Goal: Task Accomplishment & Management: Manage account settings

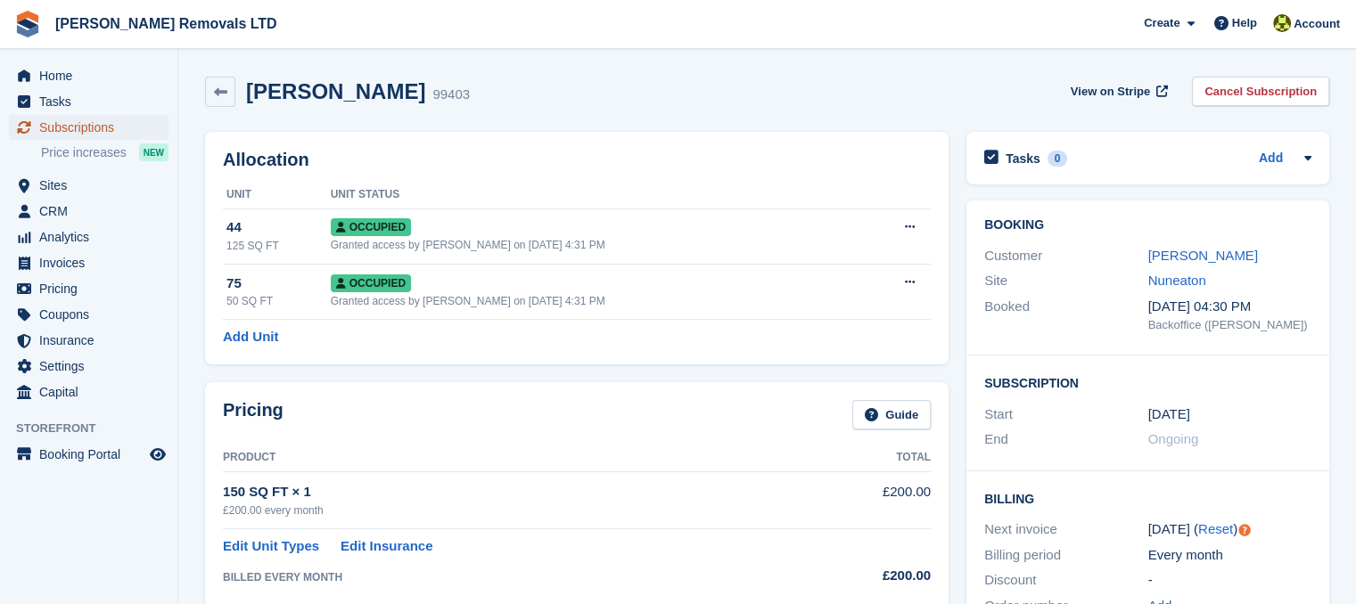
click at [94, 119] on span "Subscriptions" at bounding box center [92, 127] width 107 height 25
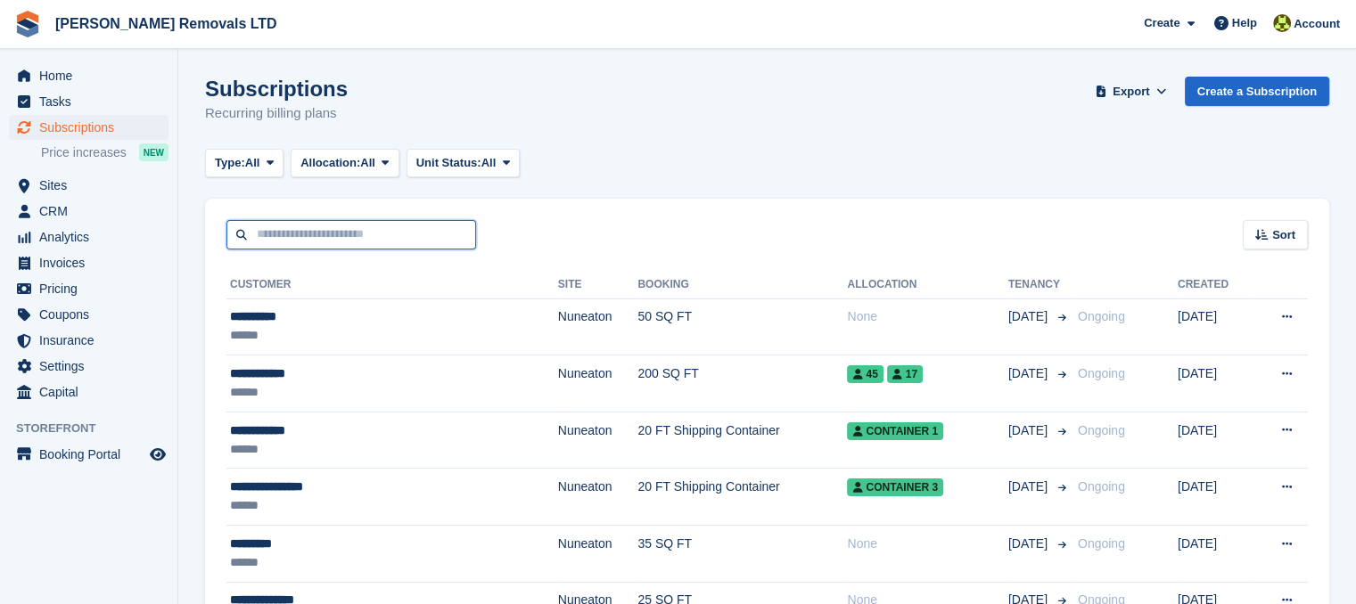
click at [371, 240] on input "text" at bounding box center [351, 234] width 250 height 29
type input "****"
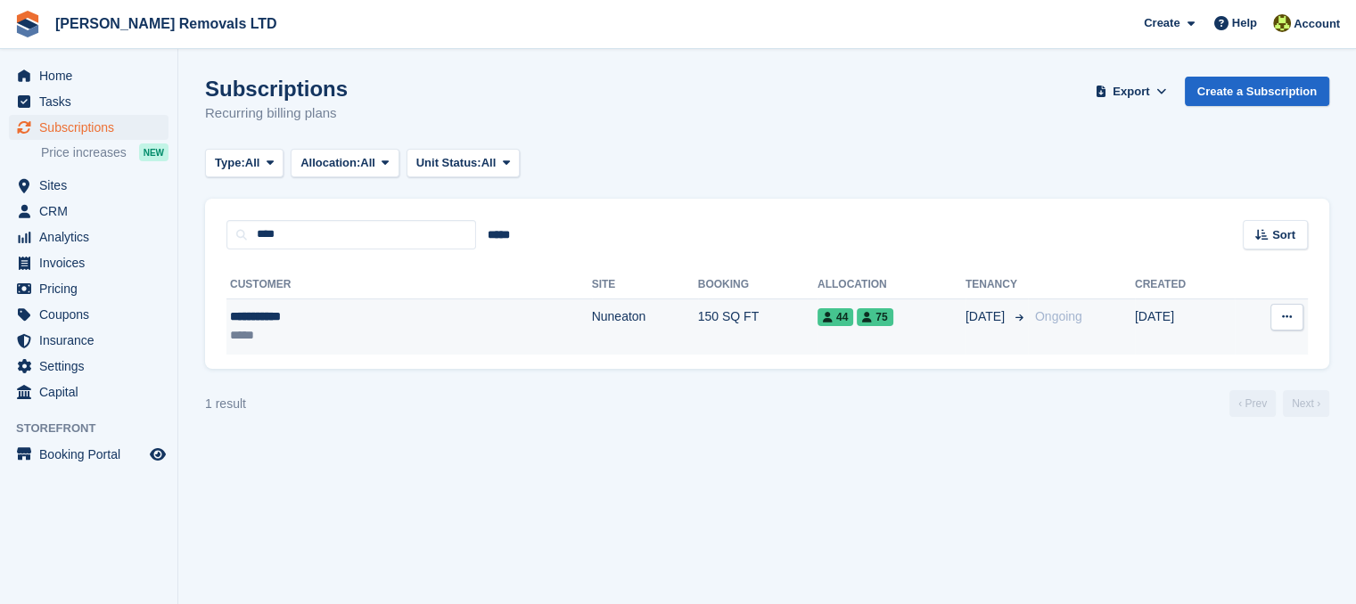
click at [1304, 312] on td "View customer Cancel subscription" at bounding box center [1271, 327] width 73 height 56
click at [1294, 318] on button at bounding box center [1286, 317] width 33 height 27
click at [1244, 385] on p "Cancel subscription" at bounding box center [1217, 390] width 155 height 23
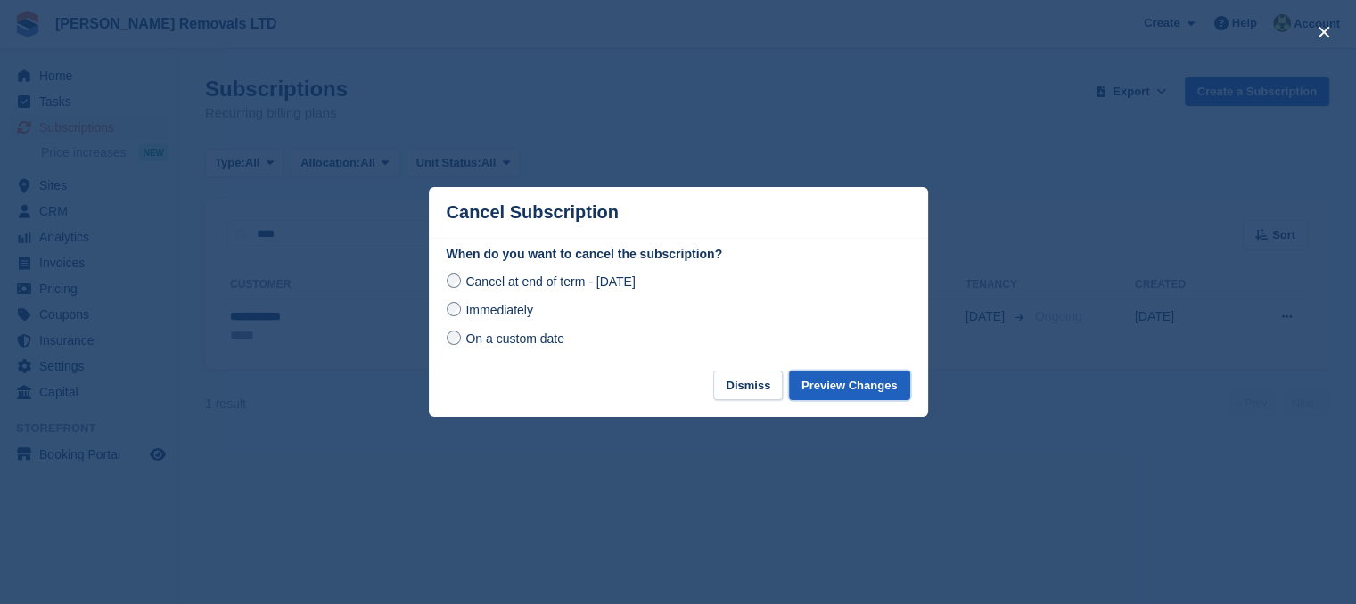
click at [824, 381] on button "Preview Changes" at bounding box center [849, 385] width 121 height 29
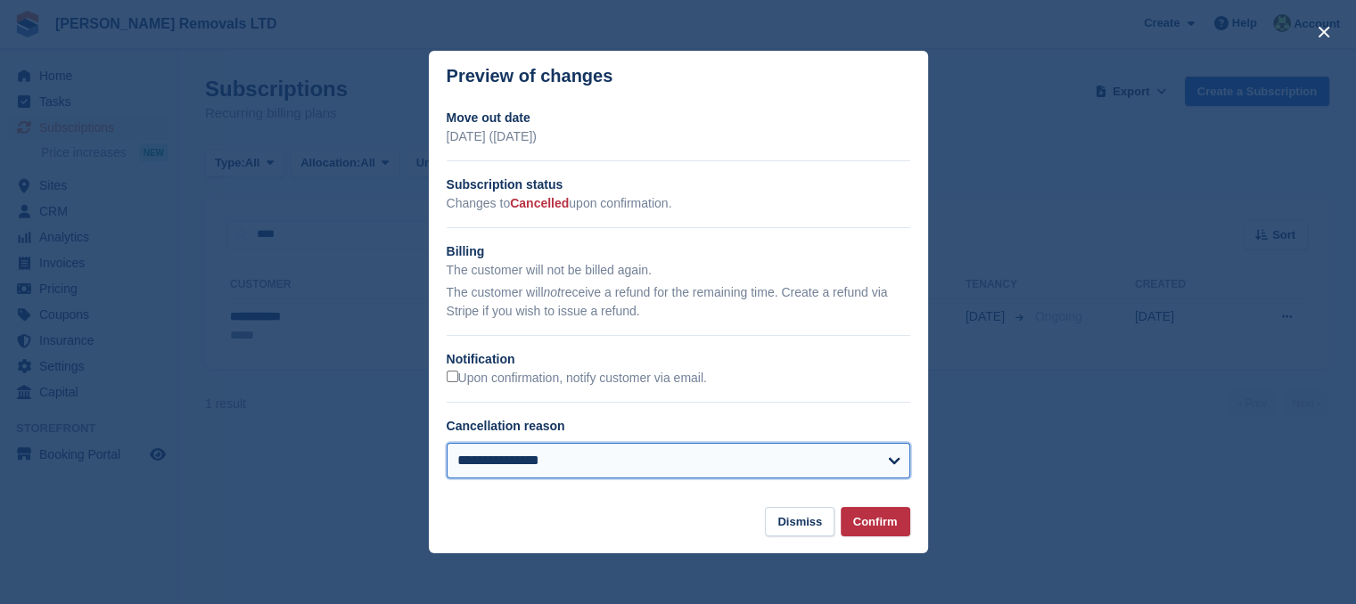
click at [653, 454] on select "**********" at bounding box center [679, 461] width 464 height 36
select select "**********"
click at [447, 444] on select "**********" at bounding box center [679, 461] width 464 height 36
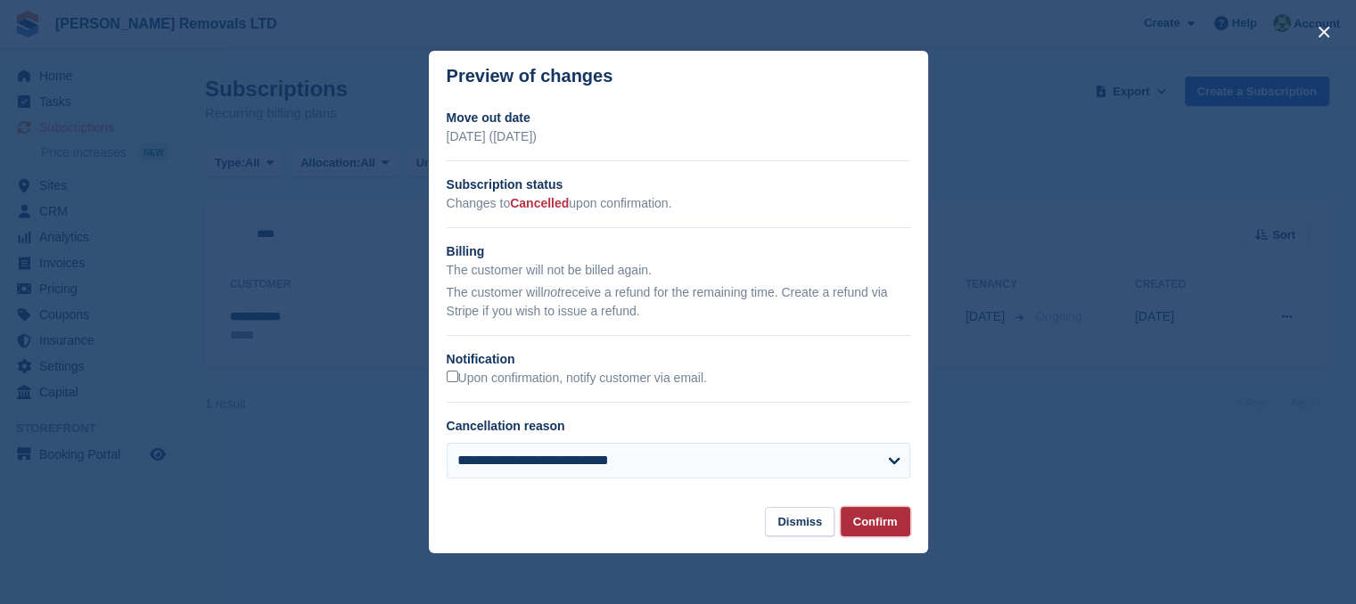
click at [881, 526] on button "Confirm" at bounding box center [876, 521] width 70 height 29
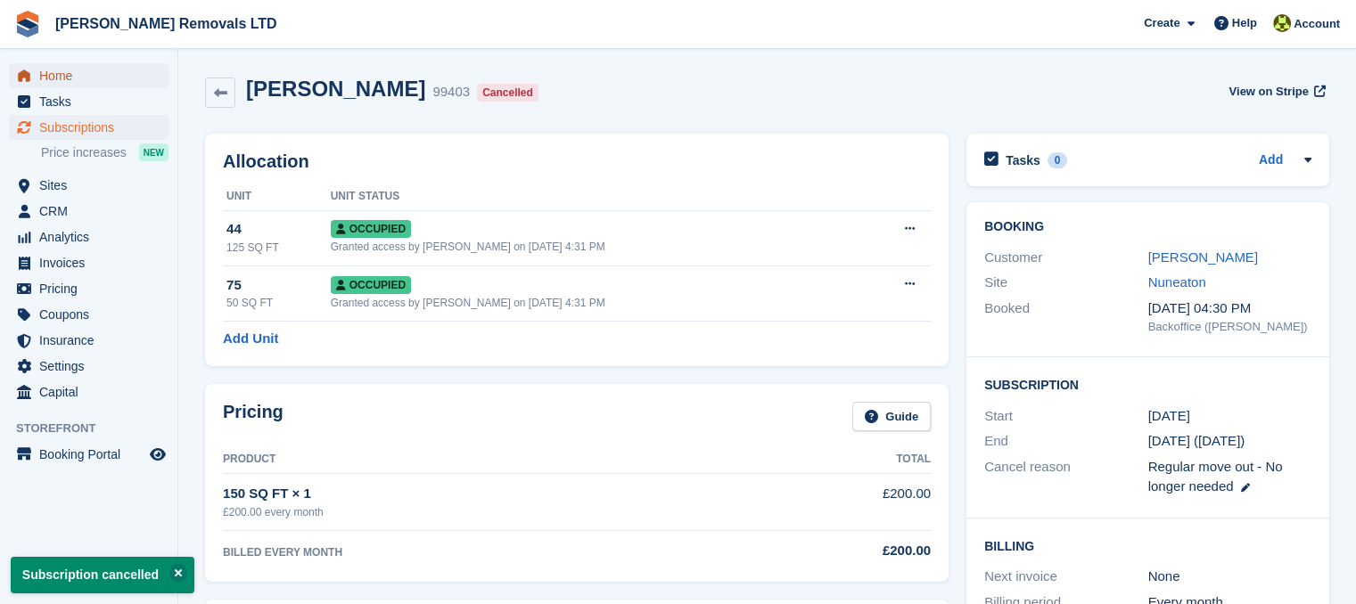
click at [94, 71] on span "Home" at bounding box center [92, 75] width 107 height 25
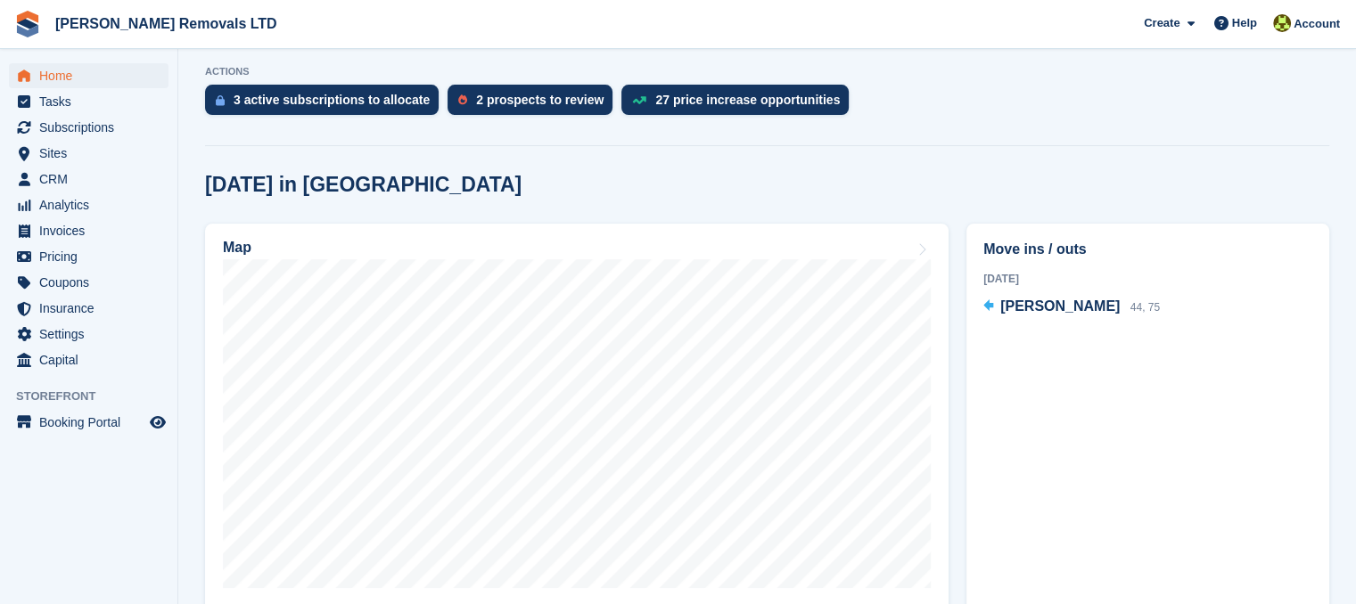
scroll to position [535, 0]
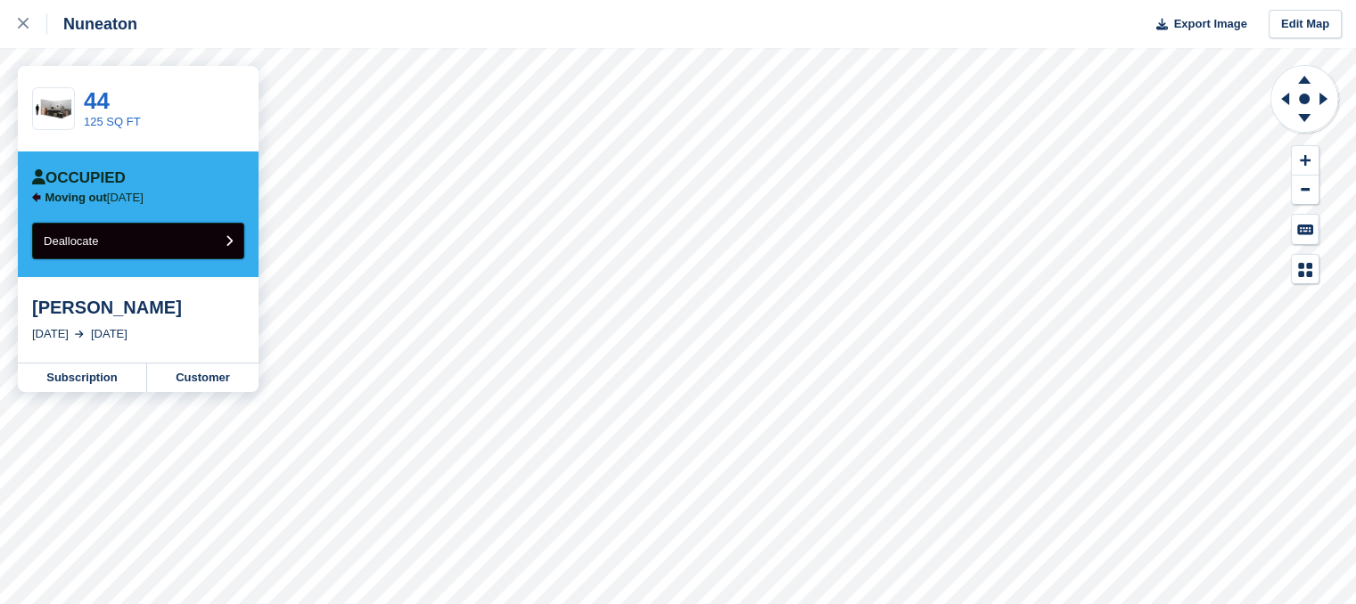
click at [202, 254] on button "Deallocate" at bounding box center [138, 241] width 212 height 37
click at [159, 239] on button "Deallocate" at bounding box center [138, 241] width 212 height 37
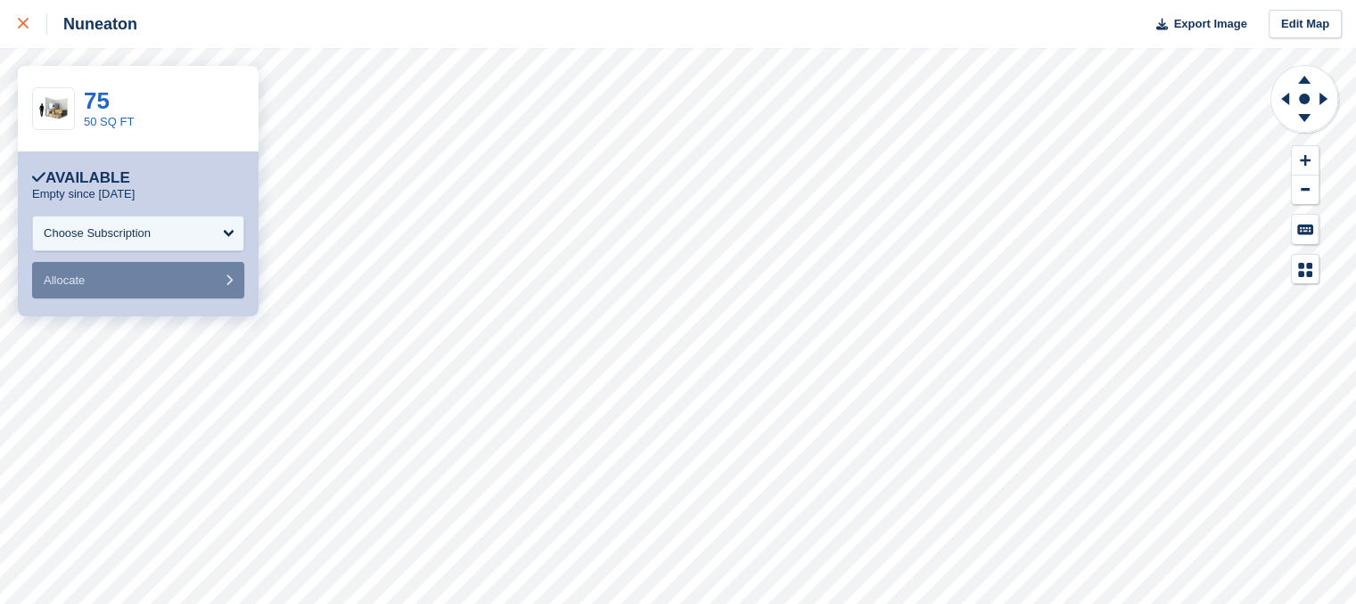
click at [33, 26] on div at bounding box center [32, 23] width 29 height 21
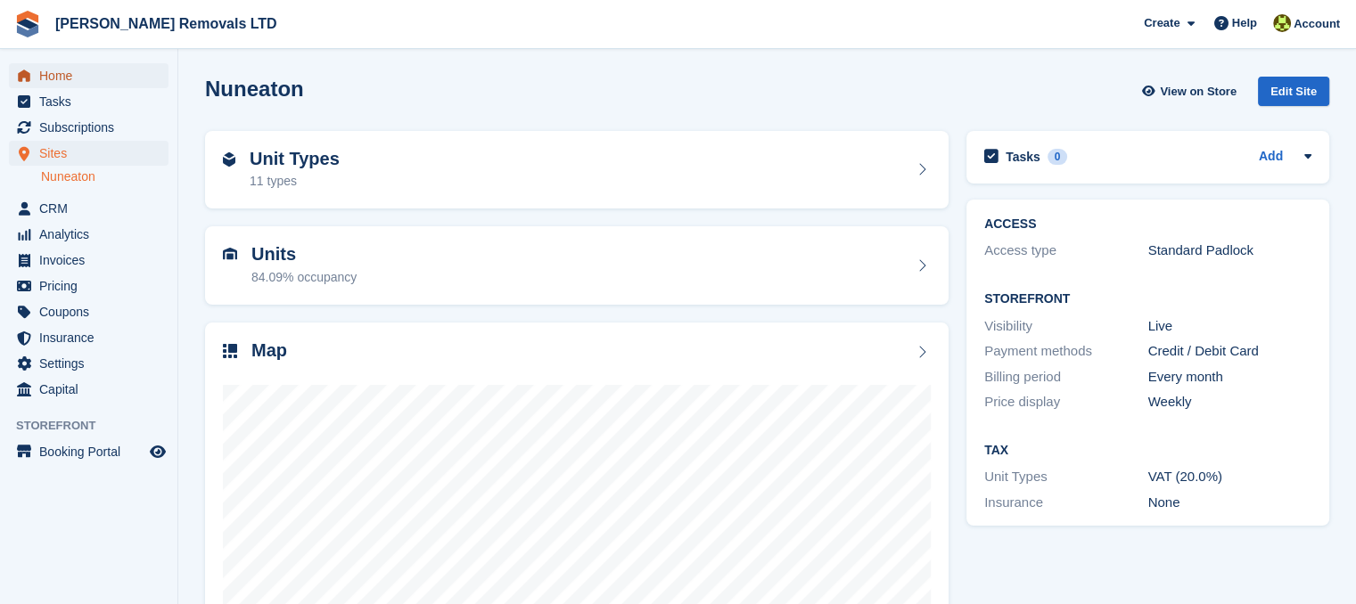
click at [89, 76] on span "Home" at bounding box center [92, 75] width 107 height 25
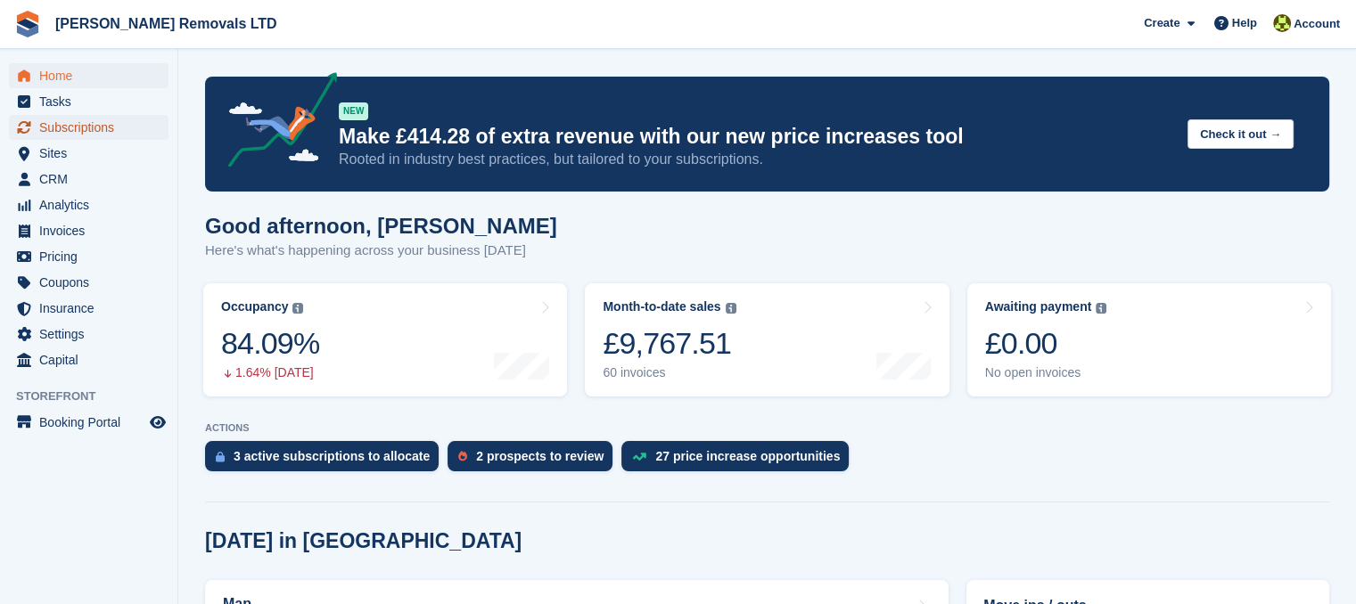
click at [65, 130] on span "Subscriptions" at bounding box center [92, 127] width 107 height 25
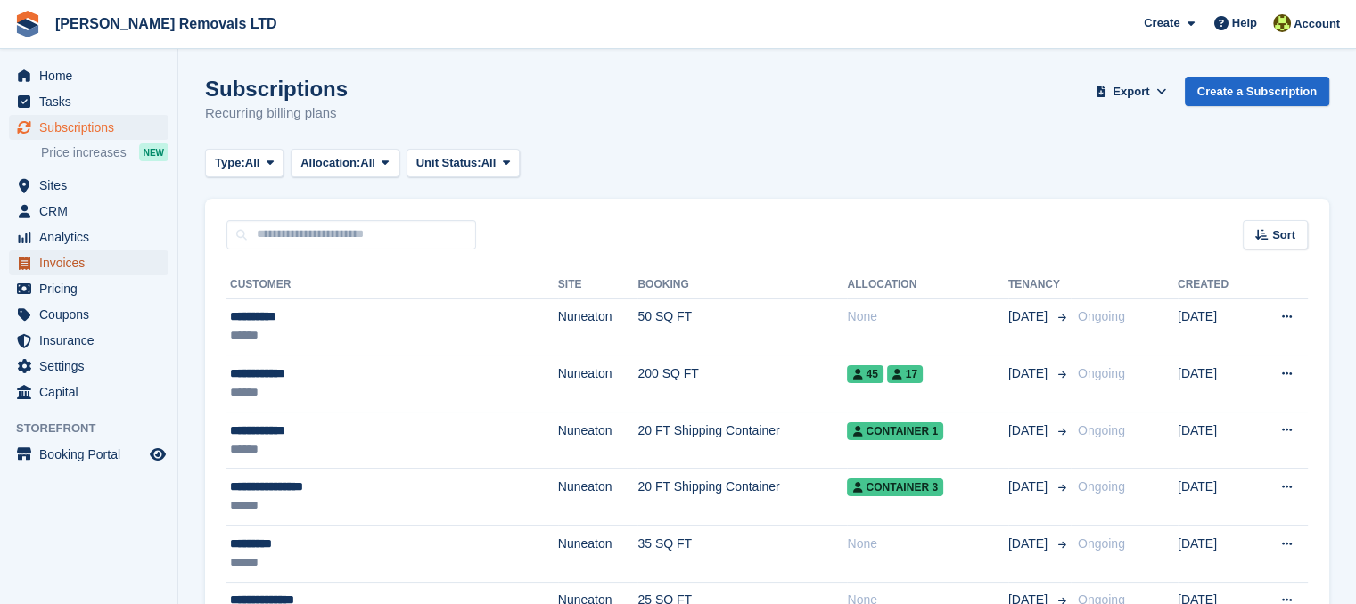
click at [73, 261] on span "Invoices" at bounding box center [92, 262] width 107 height 25
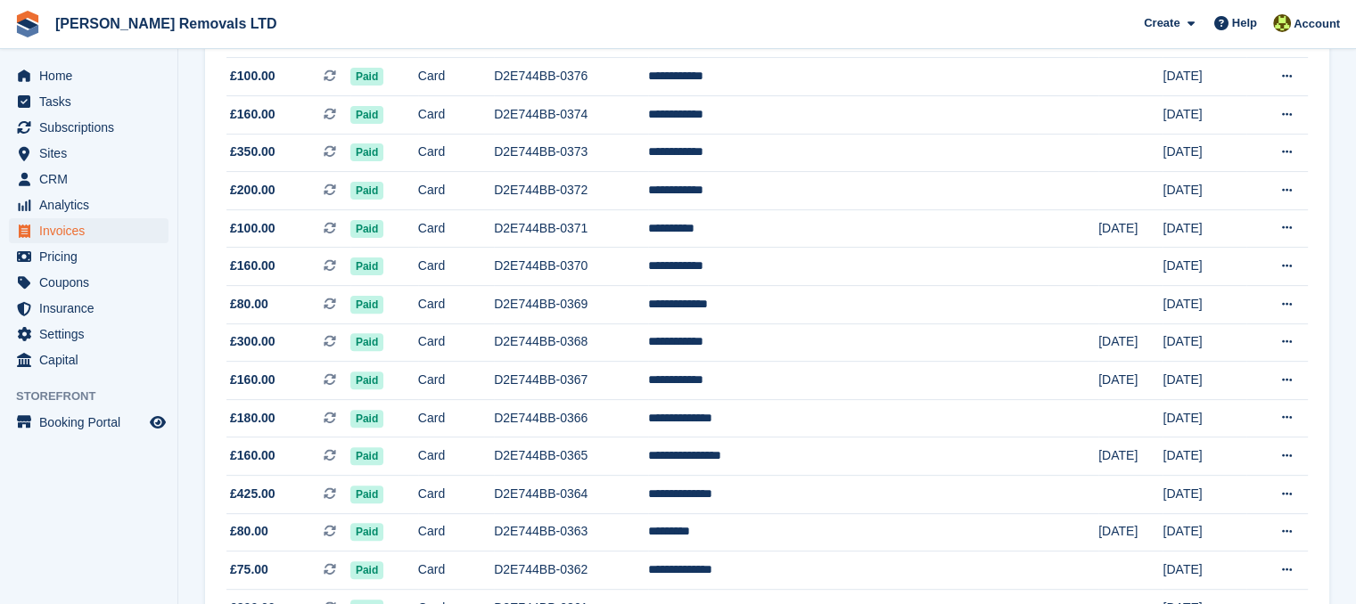
scroll to position [442, 0]
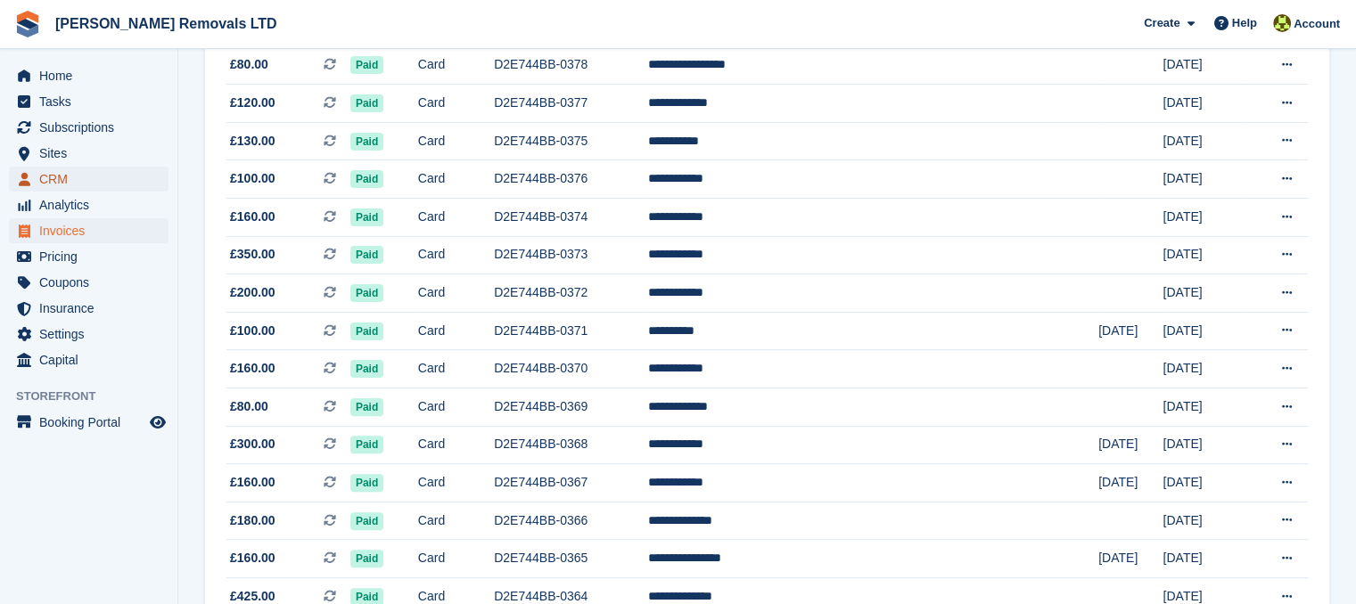
click at [73, 185] on span "CRM" at bounding box center [92, 179] width 107 height 25
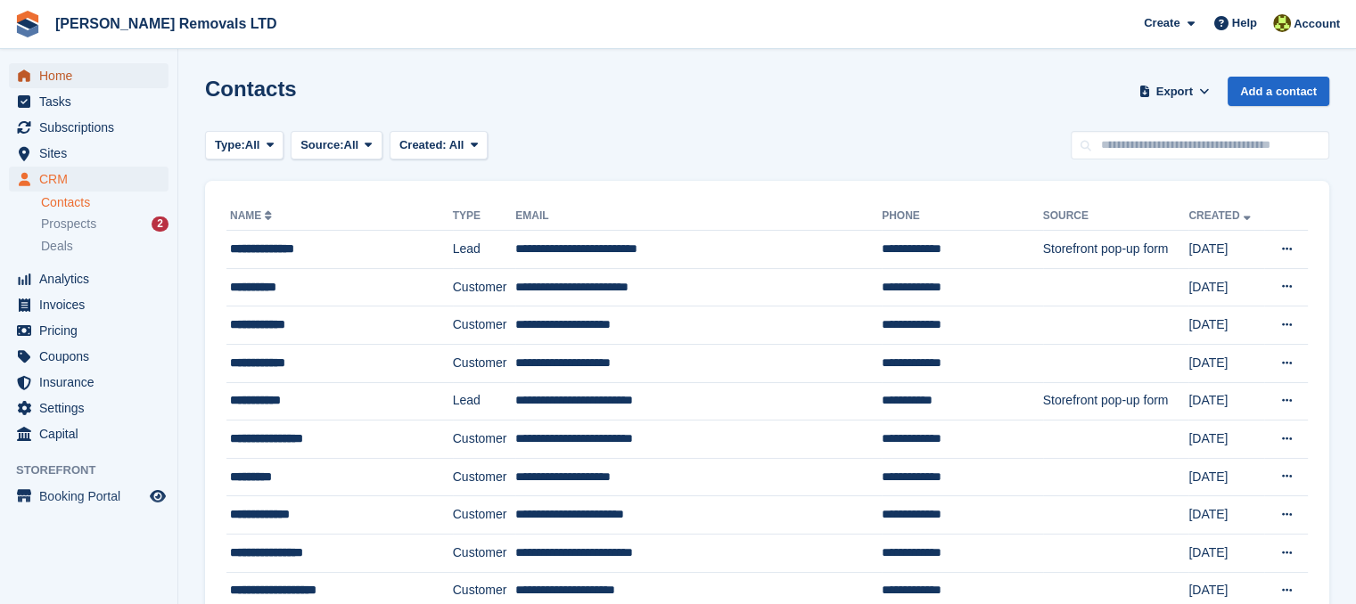
click at [64, 70] on span "Home" at bounding box center [92, 75] width 107 height 25
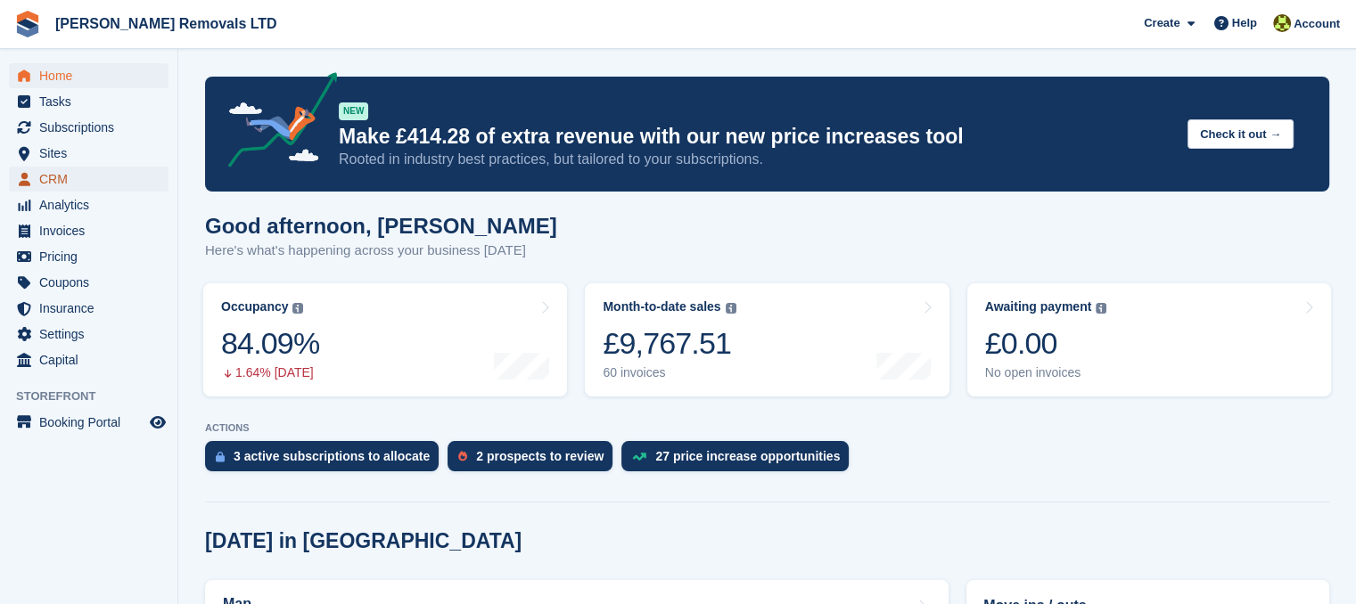
click at [83, 185] on span "CRM" at bounding box center [92, 179] width 107 height 25
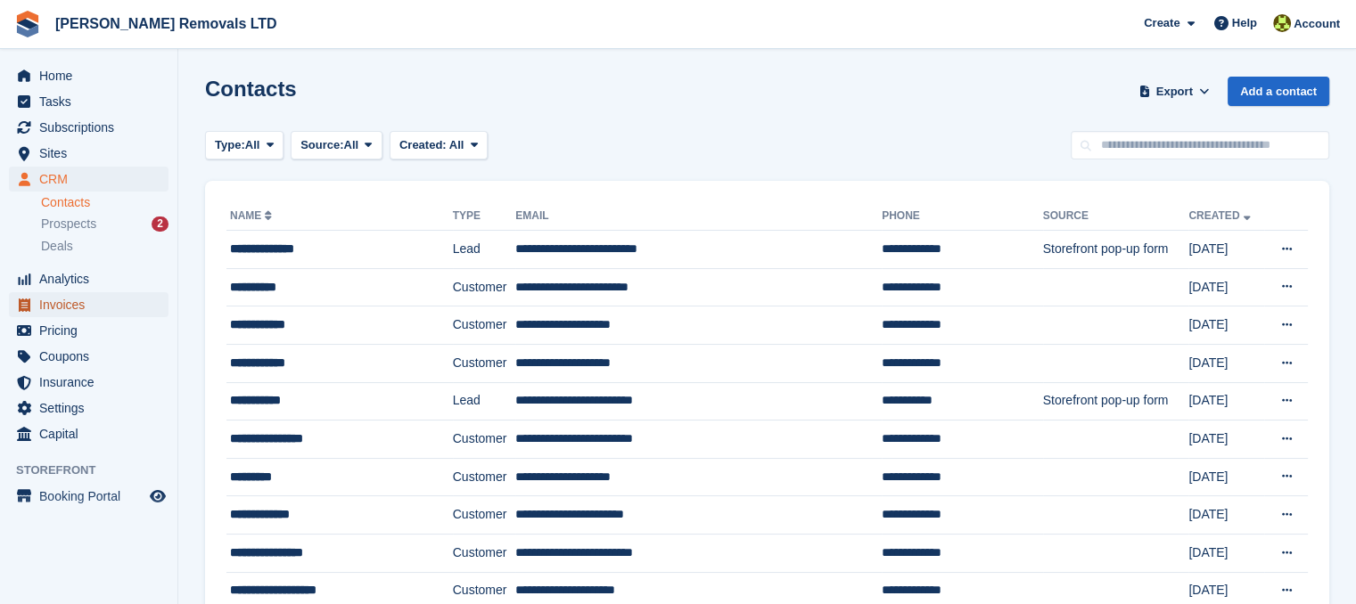
click at [118, 300] on span "Invoices" at bounding box center [92, 304] width 107 height 25
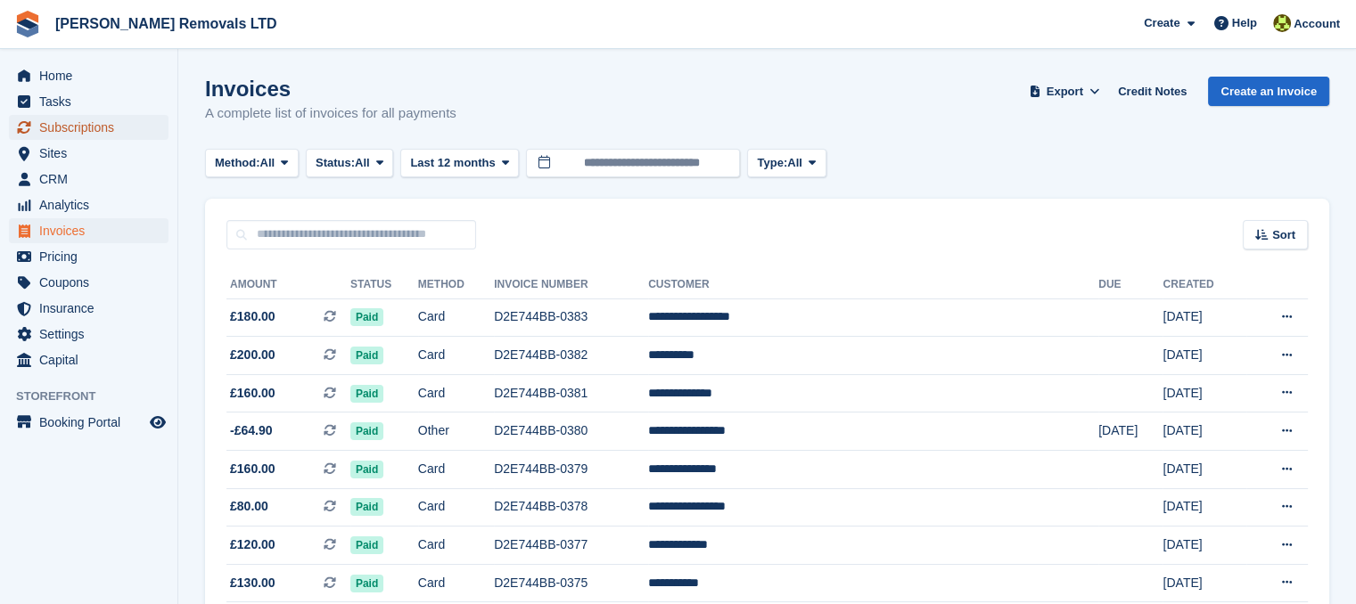
click at [109, 130] on span "Subscriptions" at bounding box center [92, 127] width 107 height 25
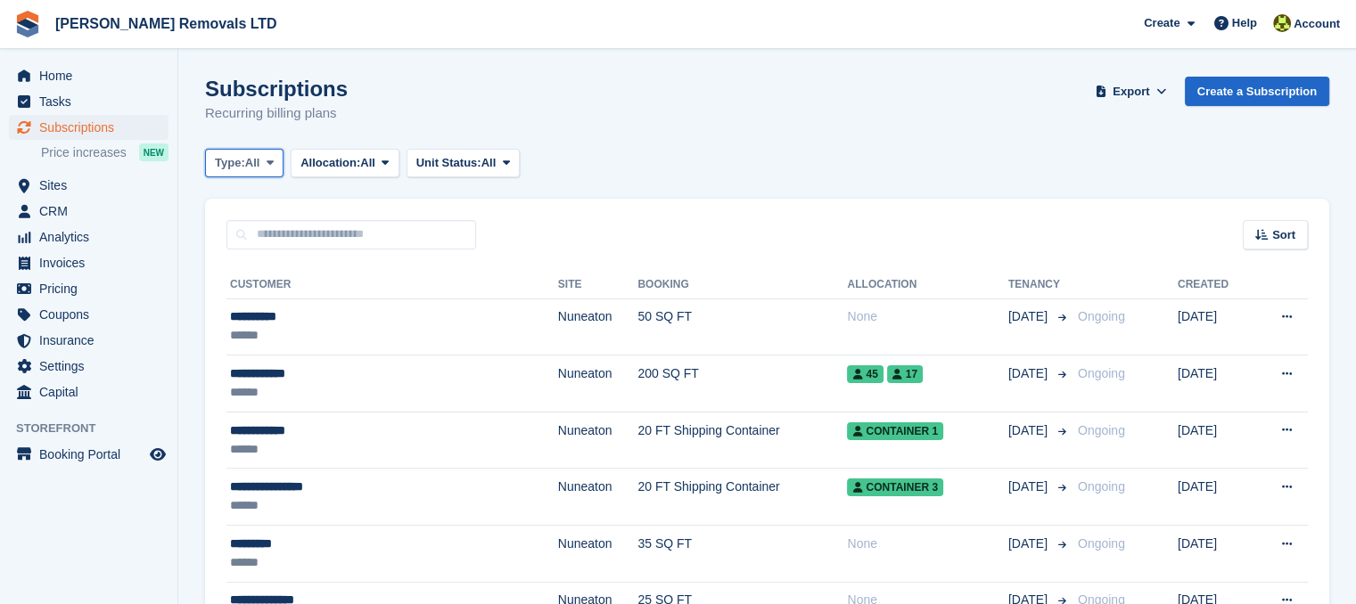
click at [276, 165] on span at bounding box center [270, 163] width 14 height 14
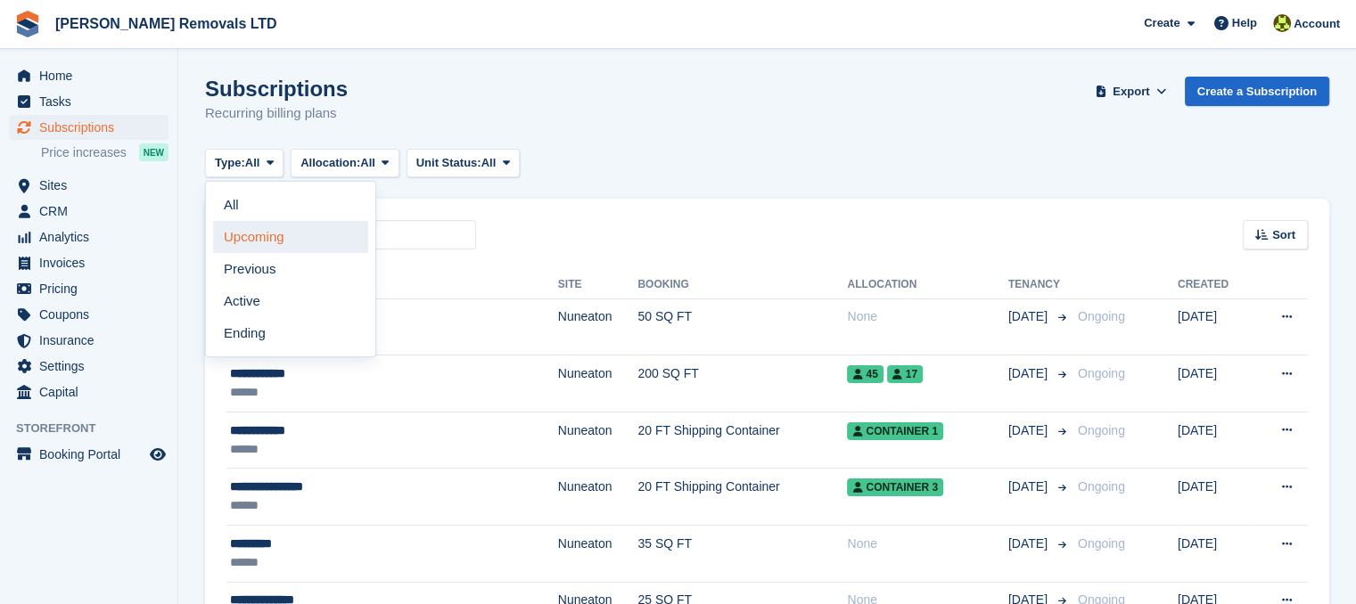
click at [256, 233] on link "Upcoming" at bounding box center [290, 237] width 155 height 32
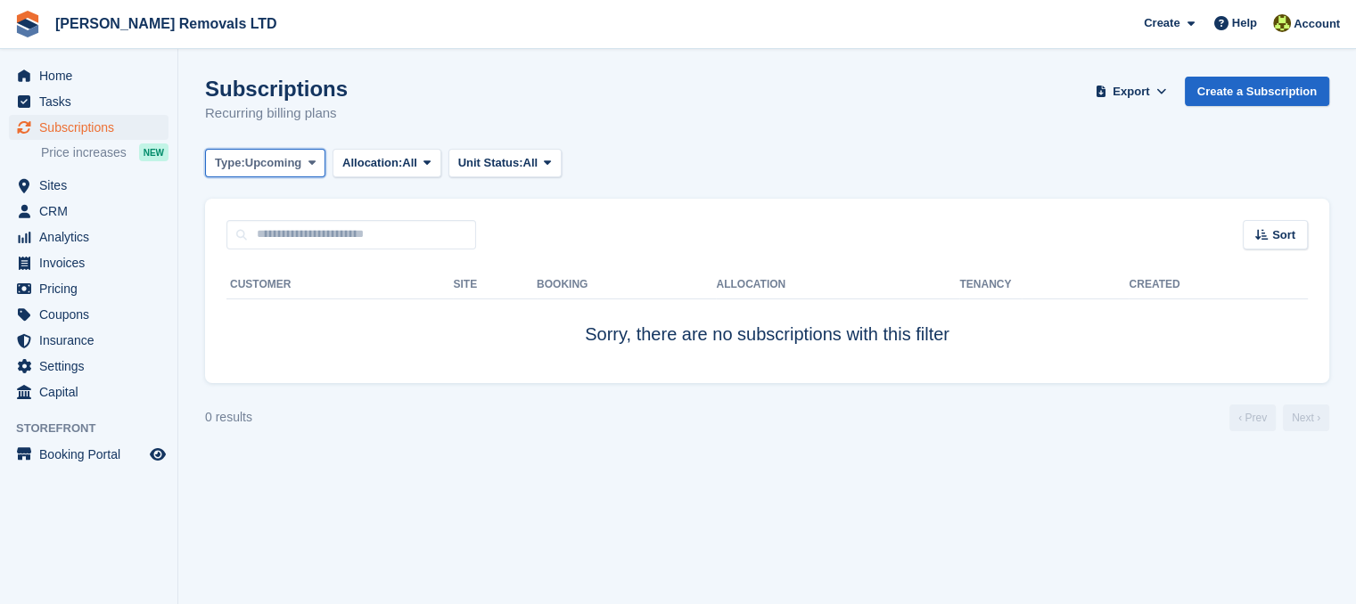
click at [298, 159] on span "Upcoming" at bounding box center [273, 163] width 57 height 18
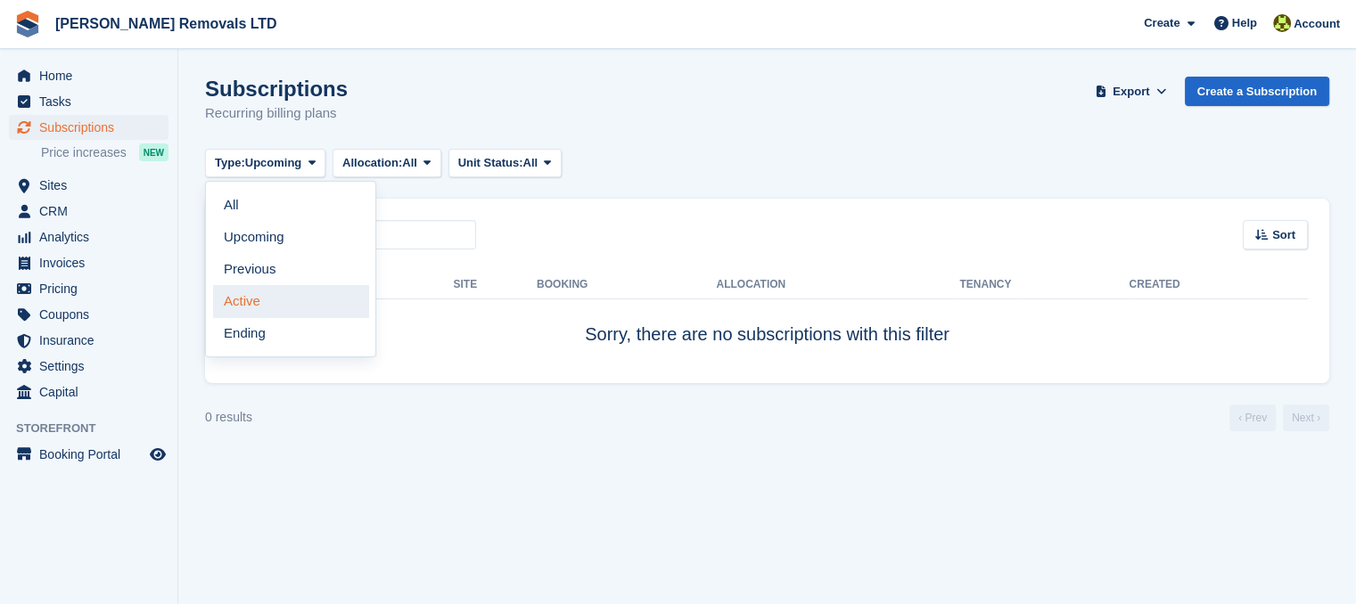
click at [277, 293] on link "Active" at bounding box center [290, 301] width 155 height 32
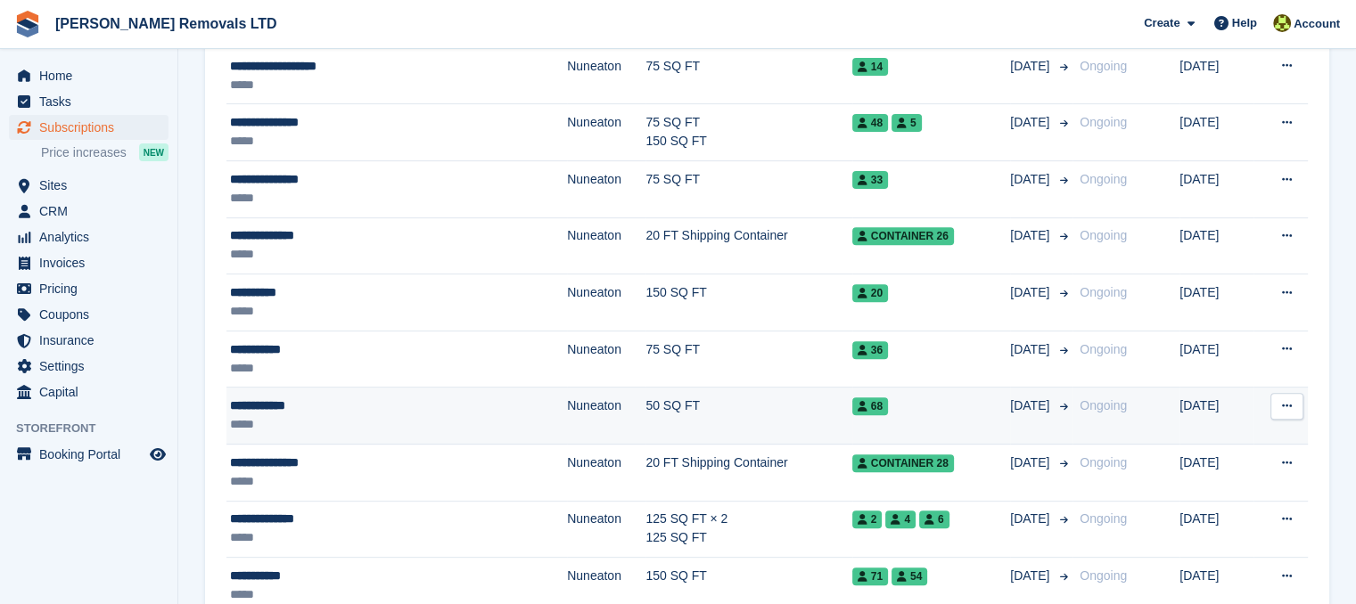
scroll to position [470, 0]
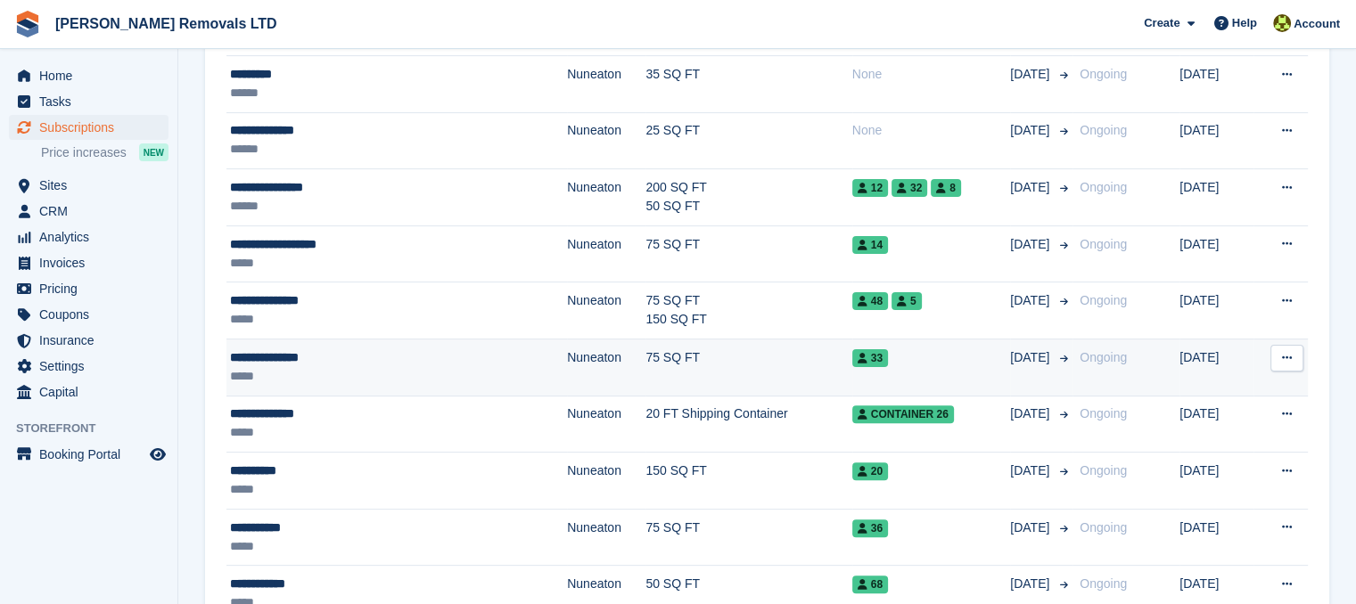
click at [1010, 354] on span "[DATE]" at bounding box center [1031, 358] width 43 height 19
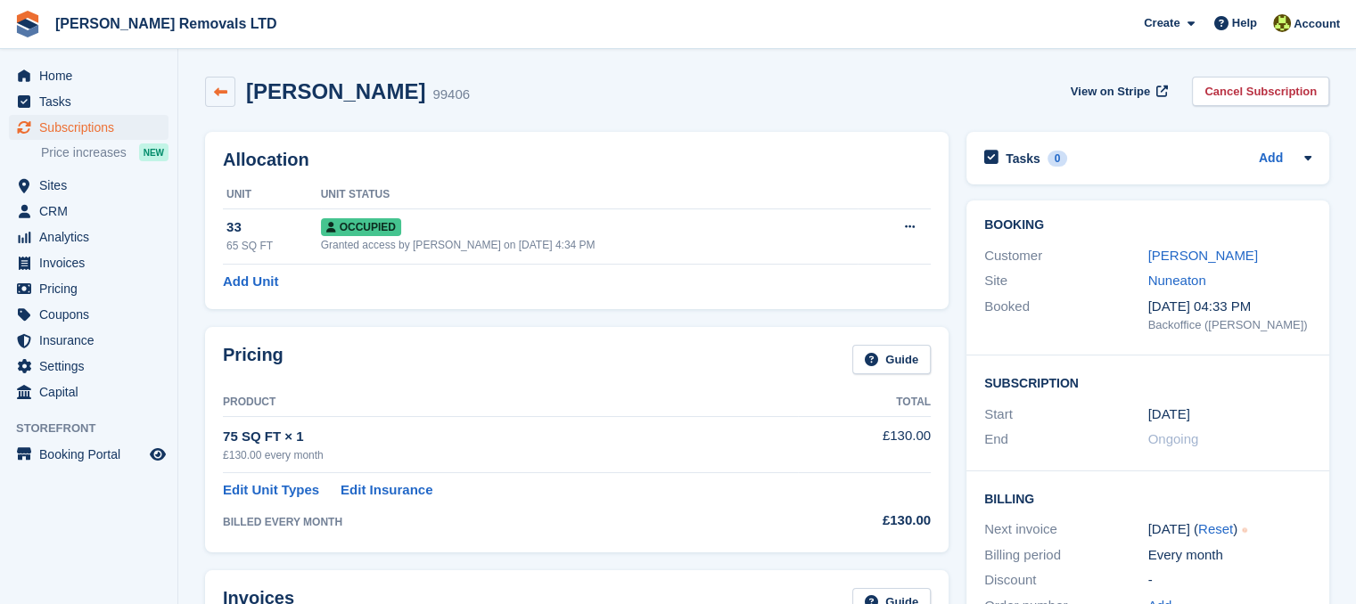
click at [218, 93] on icon at bounding box center [220, 92] width 13 height 13
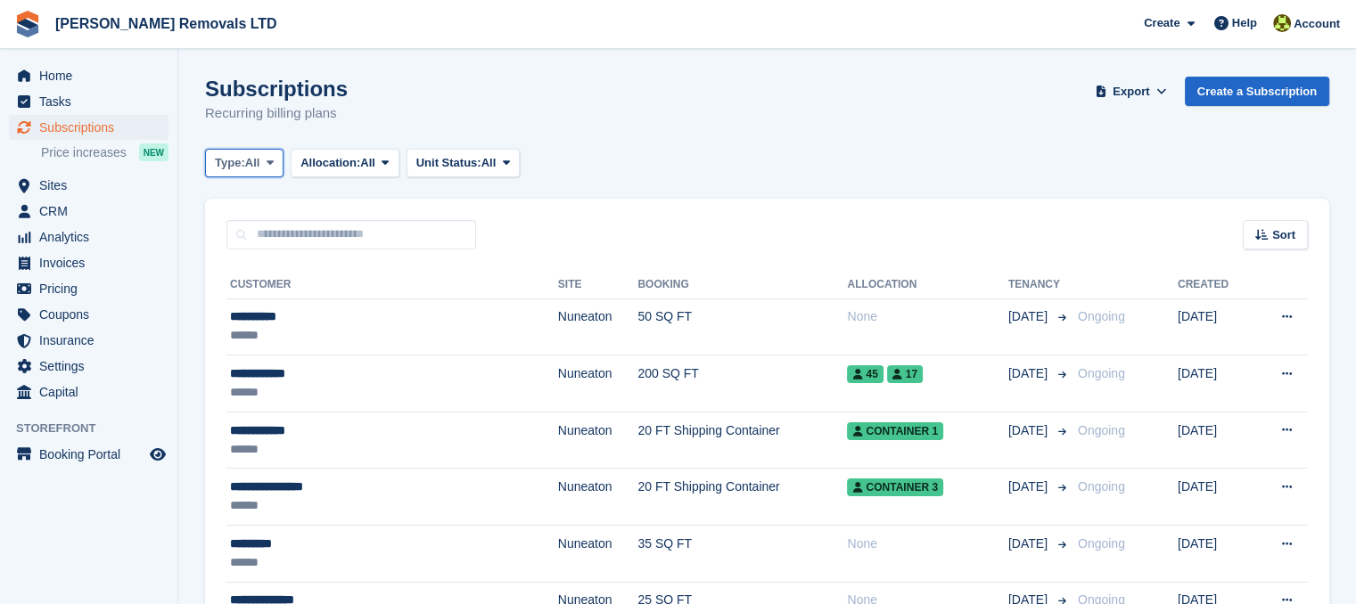
click at [267, 161] on span at bounding box center [270, 163] width 14 height 14
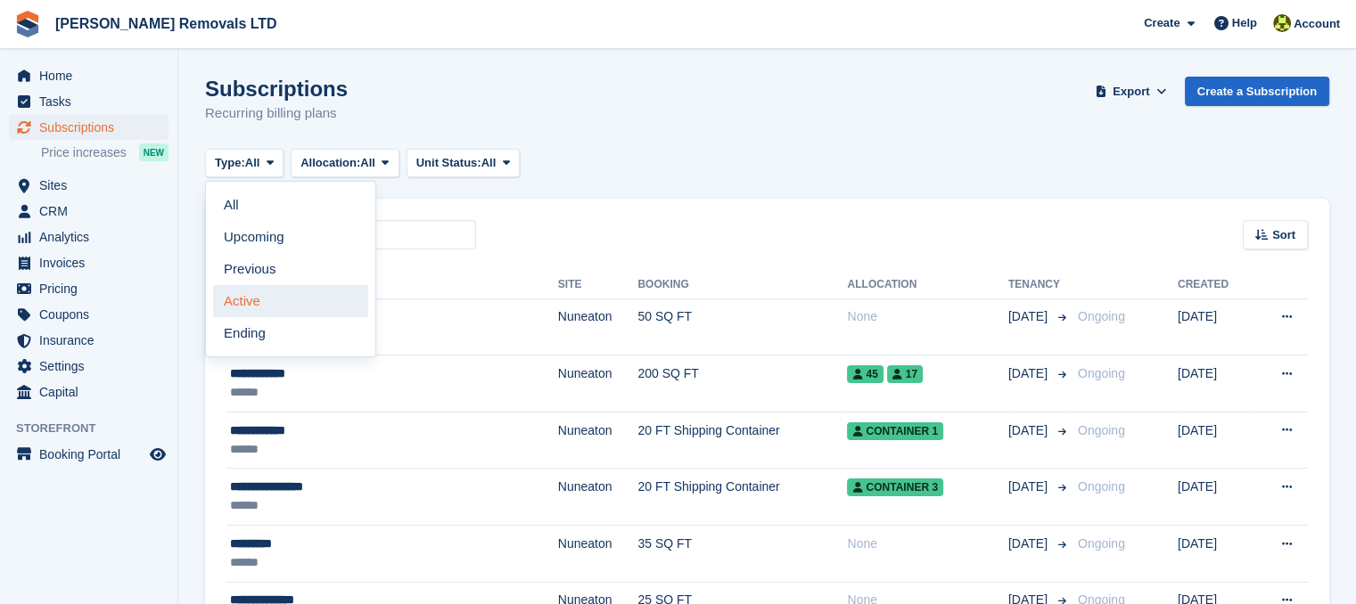
click at [269, 297] on link "Active" at bounding box center [290, 301] width 155 height 32
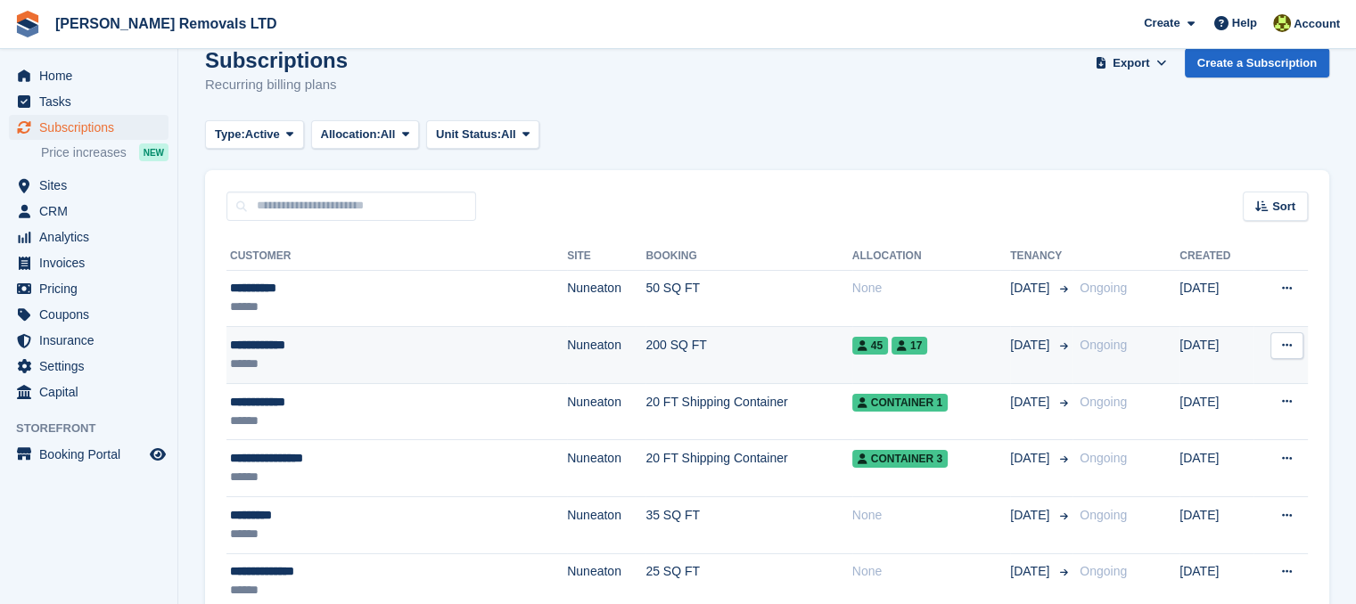
scroll to position [24, 0]
